Goal: Manage account settings

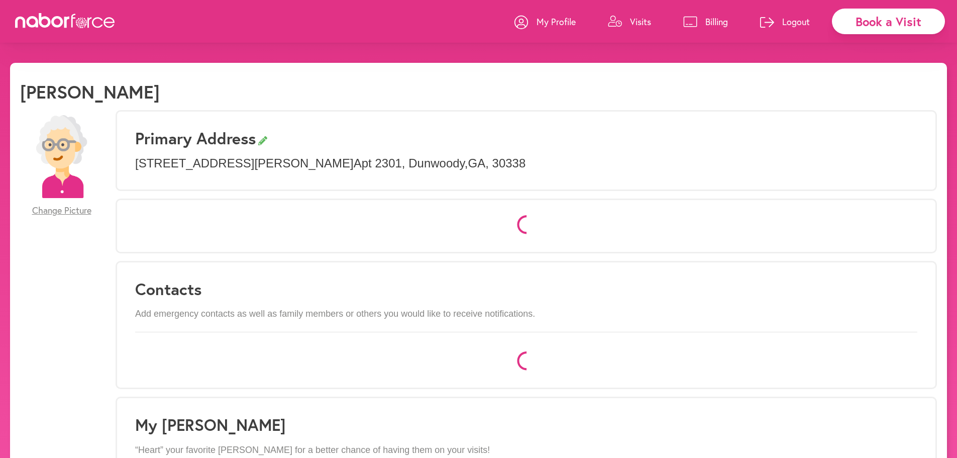
select select "*"
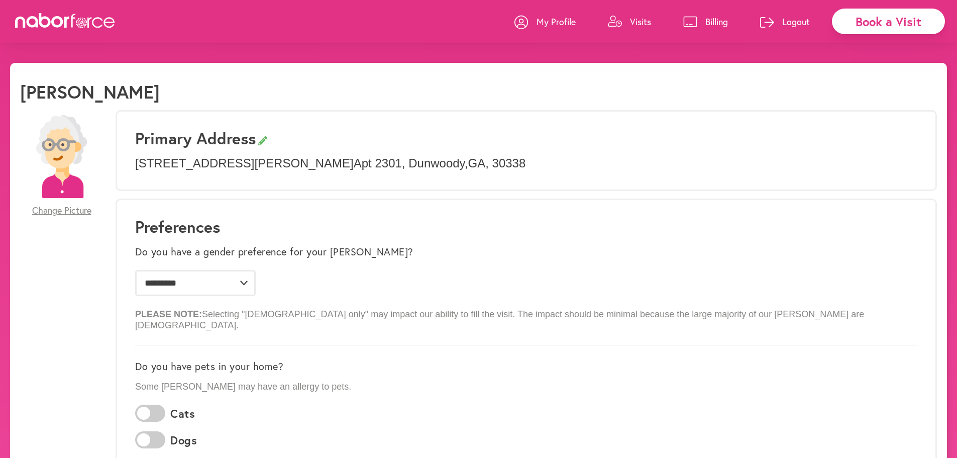
click at [643, 26] on p "Visits" at bounding box center [640, 22] width 21 height 12
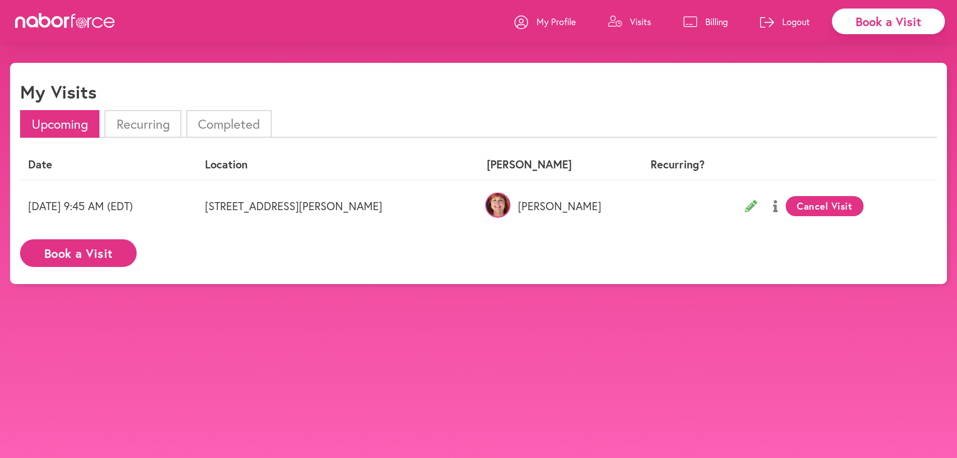
click at [224, 128] on li "Completed" at bounding box center [228, 124] width 85 height 28
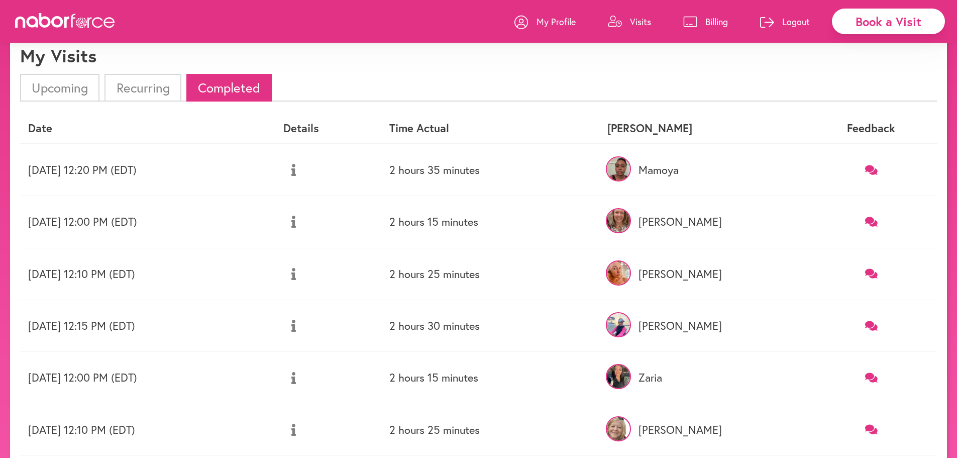
scroll to position [50, 0]
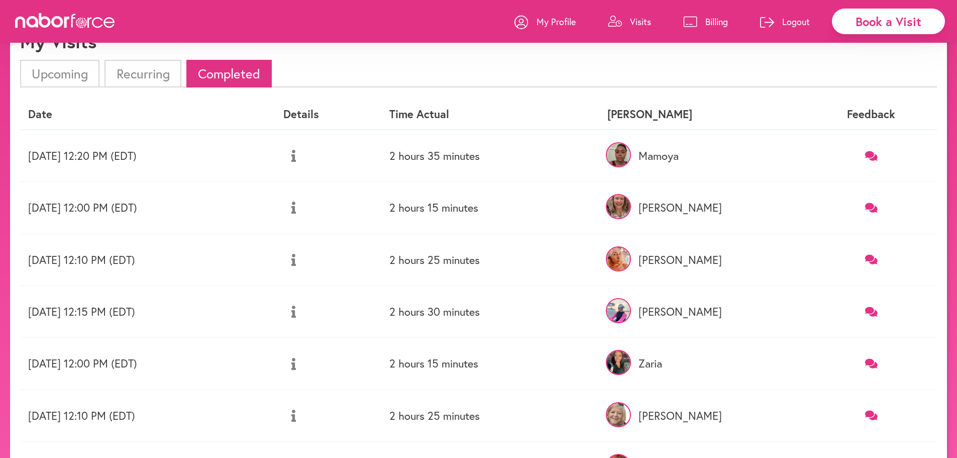
click at [713, 24] on p "Billing" at bounding box center [716, 22] width 23 height 12
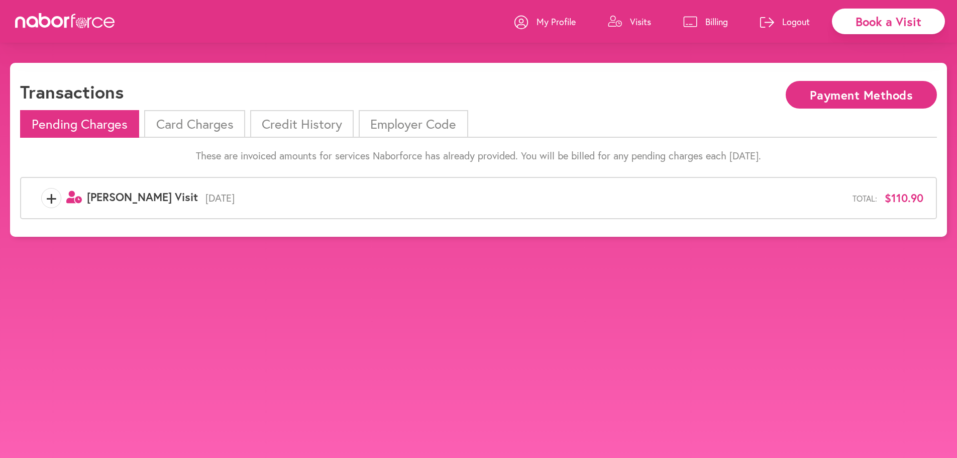
click at [210, 127] on li "Card Charges" at bounding box center [194, 124] width 100 height 28
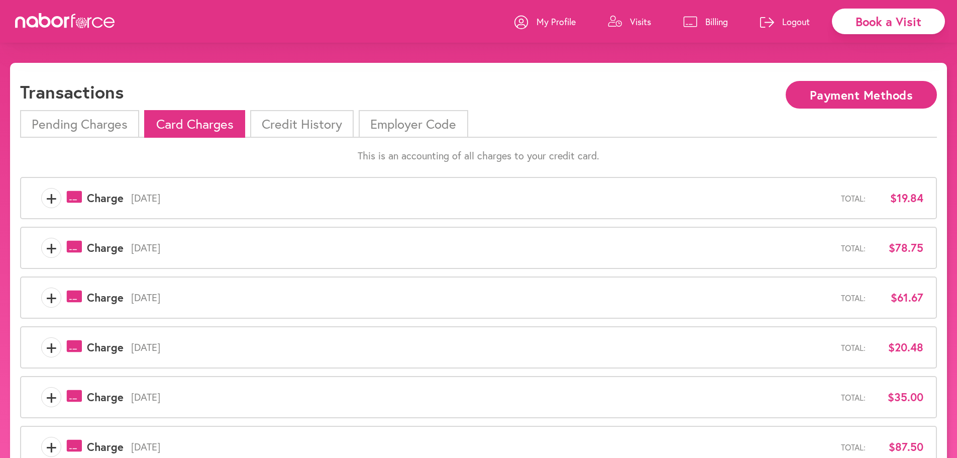
click at [51, 248] on span "+" at bounding box center [51, 248] width 19 height 20
